Goal: Task Accomplishment & Management: Use online tool/utility

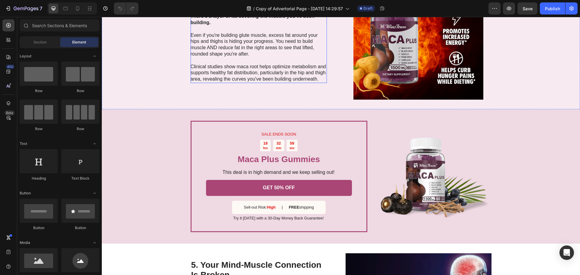
scroll to position [785, 0]
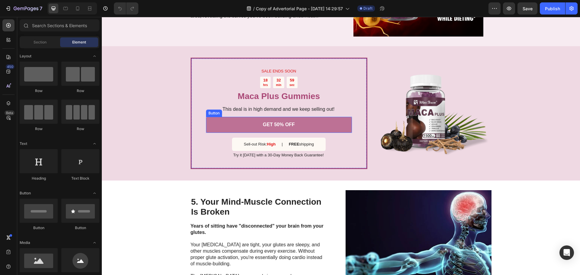
click at [227, 127] on link "GET 50% OFF" at bounding box center [279, 125] width 146 height 16
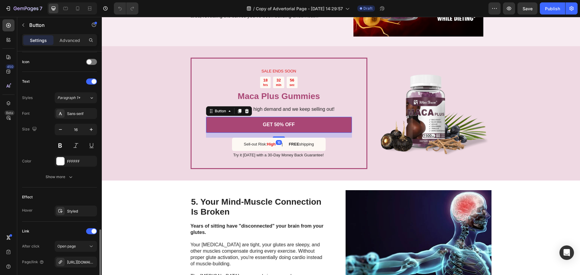
scroll to position [239, 0]
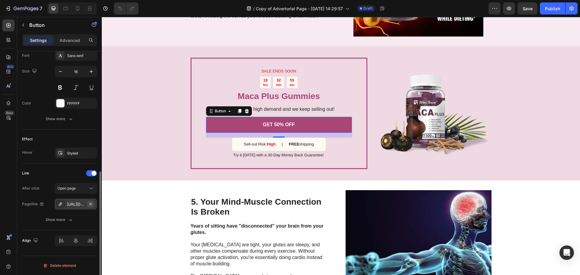
click at [89, 204] on icon "button" at bounding box center [90, 204] width 5 height 5
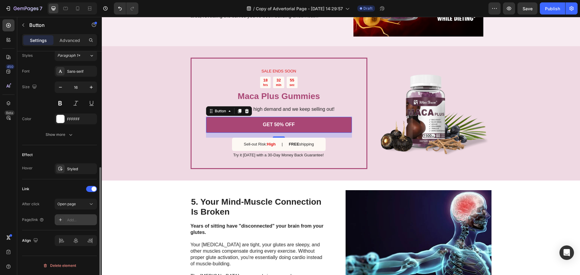
scroll to position [223, 0]
click at [81, 216] on div "Add..." at bounding box center [76, 219] width 42 height 11
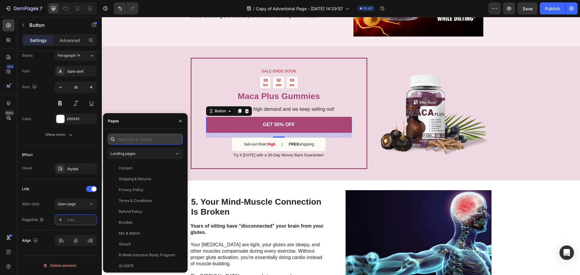
click at [130, 139] on input "text" at bounding box center [145, 139] width 75 height 11
paste input "[URL][DOMAIN_NAME][DOMAIN_NAME]"
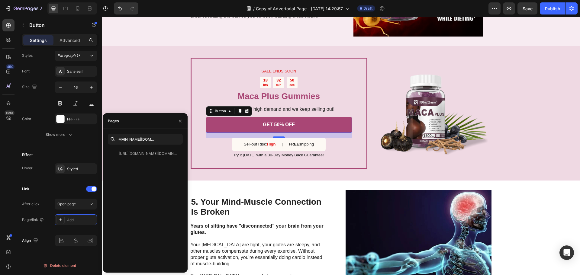
scroll to position [0, 0]
paste input "[DOMAIN_NAME][URL]"
type input "[URL][DOMAIN_NAME]"
click at [152, 154] on div "[URL][DOMAIN_NAME]" at bounding box center [138, 153] width 39 height 5
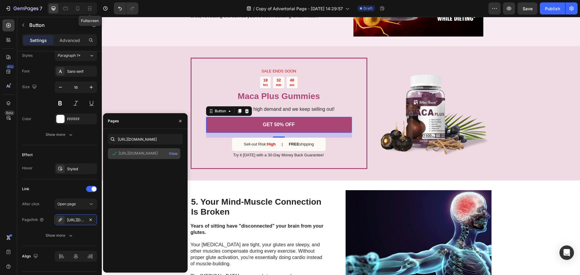
scroll to position [0, 0]
click at [178, 122] on icon "button" at bounding box center [180, 121] width 5 height 5
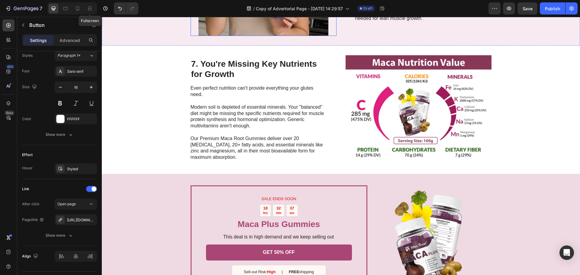
scroll to position [1238, 0]
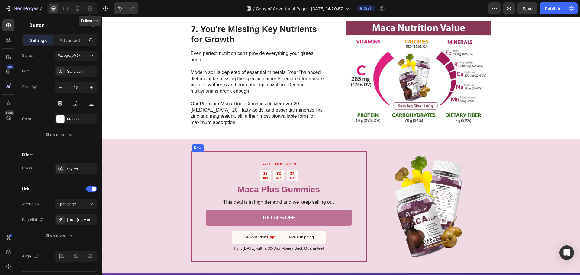
click at [219, 216] on link "GET 50% OFF" at bounding box center [279, 218] width 146 height 16
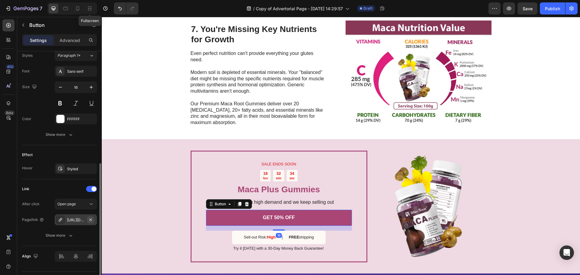
click at [91, 220] on icon "button" at bounding box center [90, 219] width 5 height 5
click at [76, 220] on div "Add..." at bounding box center [81, 219] width 28 height 5
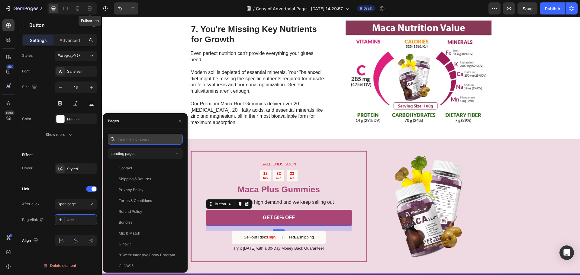
click at [130, 138] on input "text" at bounding box center [145, 139] width 75 height 11
paste input "[URL][DOMAIN_NAME]"
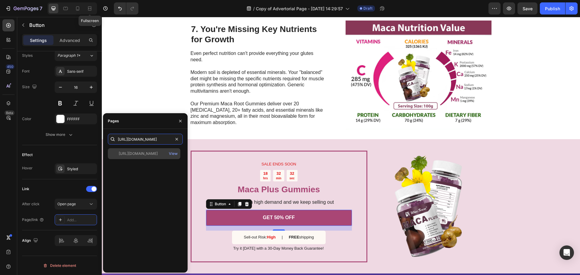
type input "[URL][DOMAIN_NAME]"
click at [143, 153] on div "[URL][DOMAIN_NAME]" at bounding box center [138, 153] width 39 height 5
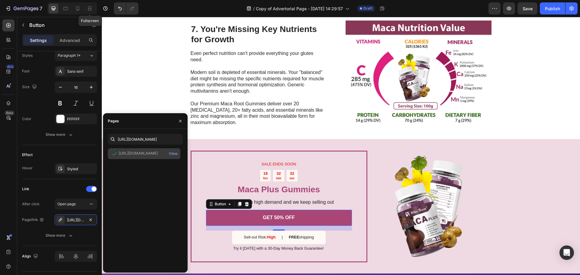
scroll to position [0, 0]
click at [179, 122] on icon "button" at bounding box center [180, 121] width 2 height 2
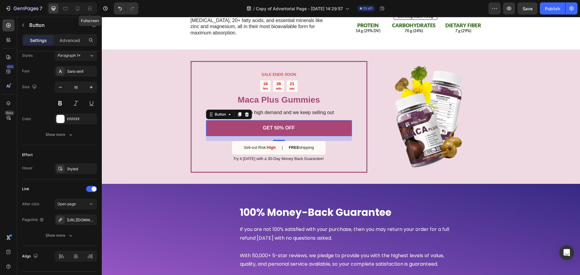
scroll to position [1419, 0]
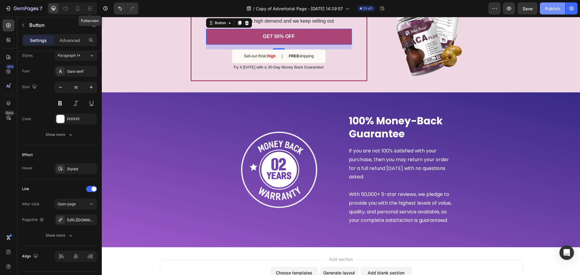
click at [551, 7] on div "Publish" at bounding box center [552, 8] width 15 height 6
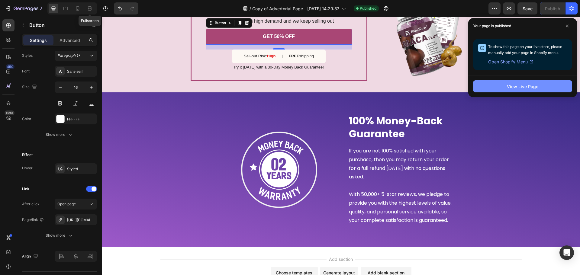
click at [540, 87] on button "View Live Page" at bounding box center [522, 86] width 99 height 12
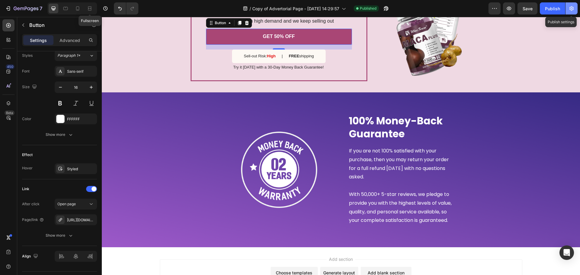
click at [570, 9] on icon "button" at bounding box center [571, 8] width 6 height 6
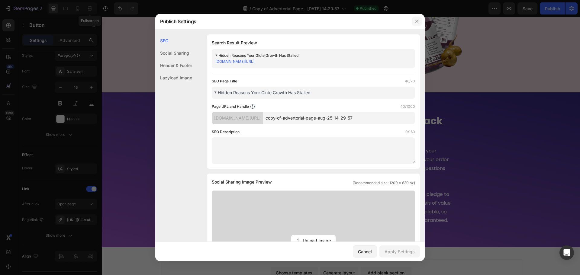
click at [419, 21] on button "button" at bounding box center [417, 22] width 10 height 10
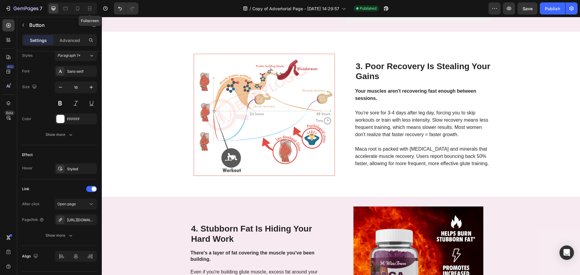
scroll to position [0, 0]
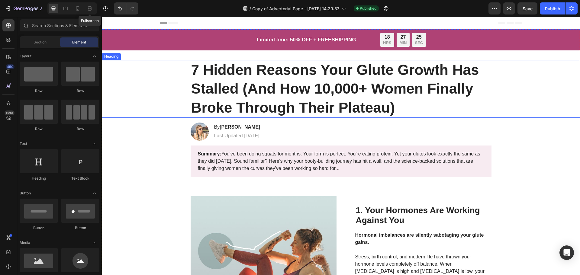
click at [280, 80] on h1 "7 Hidden Reasons Your Glute Growth Has Stalled (And How 10,000+ Women Finally B…" at bounding box center [341, 89] width 301 height 58
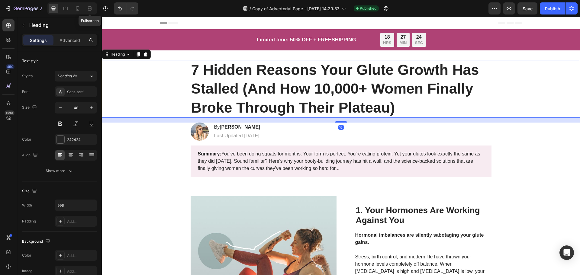
click at [269, 72] on h1 "7 Hidden Reasons Your Glute Growth Has Stalled (And How 10,000+ Women Finally B…" at bounding box center [341, 89] width 301 height 58
click at [269, 72] on p "7 Hidden Reasons Your Glute Growth Has Stalled (And How 10,000+ Women Finally B…" at bounding box center [341, 89] width 300 height 56
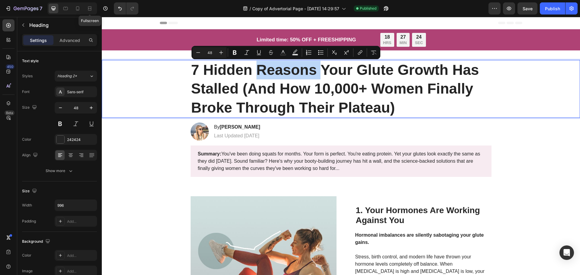
click at [228, 72] on p "7 Hidden Reasons Your Glute Growth Has Stalled (And How 10,000+ Women Finally B…" at bounding box center [341, 89] width 300 height 56
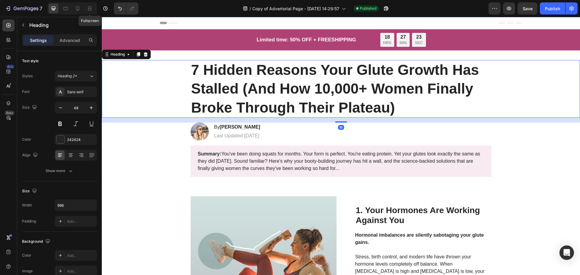
drag, startPoint x: 197, startPoint y: 74, endPoint x: 235, endPoint y: 89, distance: 40.9
click at [233, 90] on div "7 Hidden Reasons Your Glute Growth Has Stalled (And How 10,000+ Women Finally B…" at bounding box center [341, 89] width 466 height 58
click at [223, 69] on p "7 Hidden Reasons Your Glute Growth Has Stalled (And How 10,000+ Women Finally B…" at bounding box center [341, 89] width 300 height 56
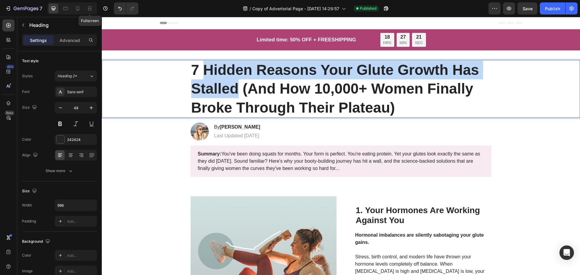
drag, startPoint x: 203, startPoint y: 69, endPoint x: 233, endPoint y: 90, distance: 36.4
click at [233, 90] on p "7 Hidden Reasons Your Glute Growth Has Stalled (And How 10,000+ Women Finally B…" at bounding box center [341, 89] width 300 height 56
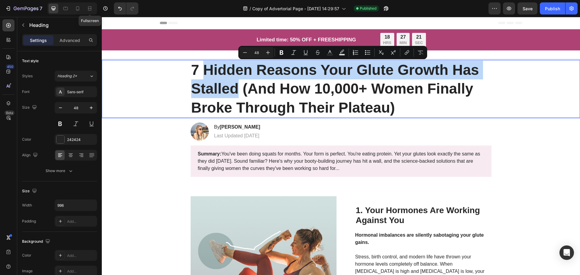
copy p "Hidden Reasons Your Glute Growth Has Stalled"
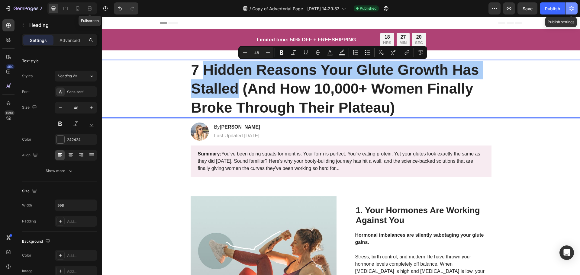
click at [572, 8] on icon "button" at bounding box center [571, 8] width 4 height 5
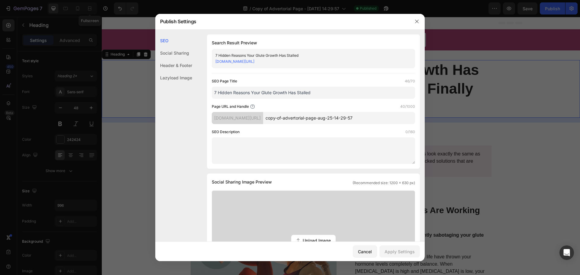
click at [313, 117] on input "copy-of-advertorial-page-aug-25-14-29-57" at bounding box center [339, 118] width 152 height 12
paste input "Hidden Reasons Your Glute Growth Has Stalled"
type input "Hidden-Reasons-Your-Glute-Growth-Has-Stalled"
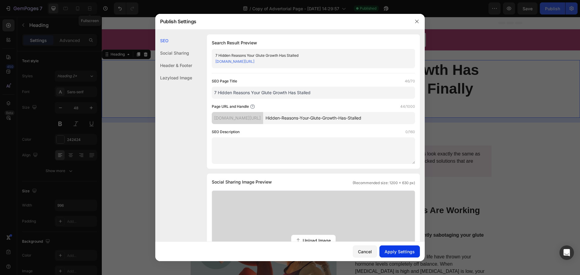
click at [401, 254] on div "Apply Settings" at bounding box center [399, 252] width 30 height 6
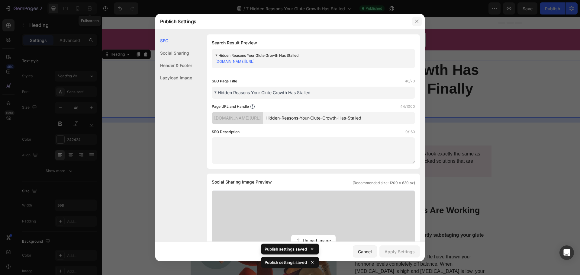
click at [414, 18] on button "button" at bounding box center [417, 22] width 10 height 10
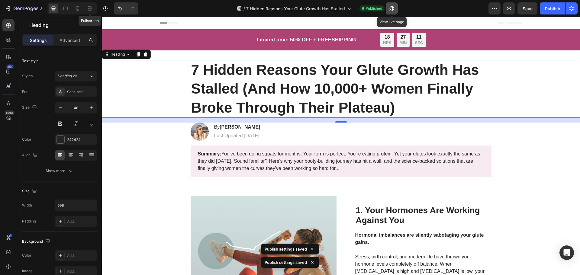
click at [388, 10] on button "button" at bounding box center [392, 8] width 12 height 12
